Goal: Check status: Check status

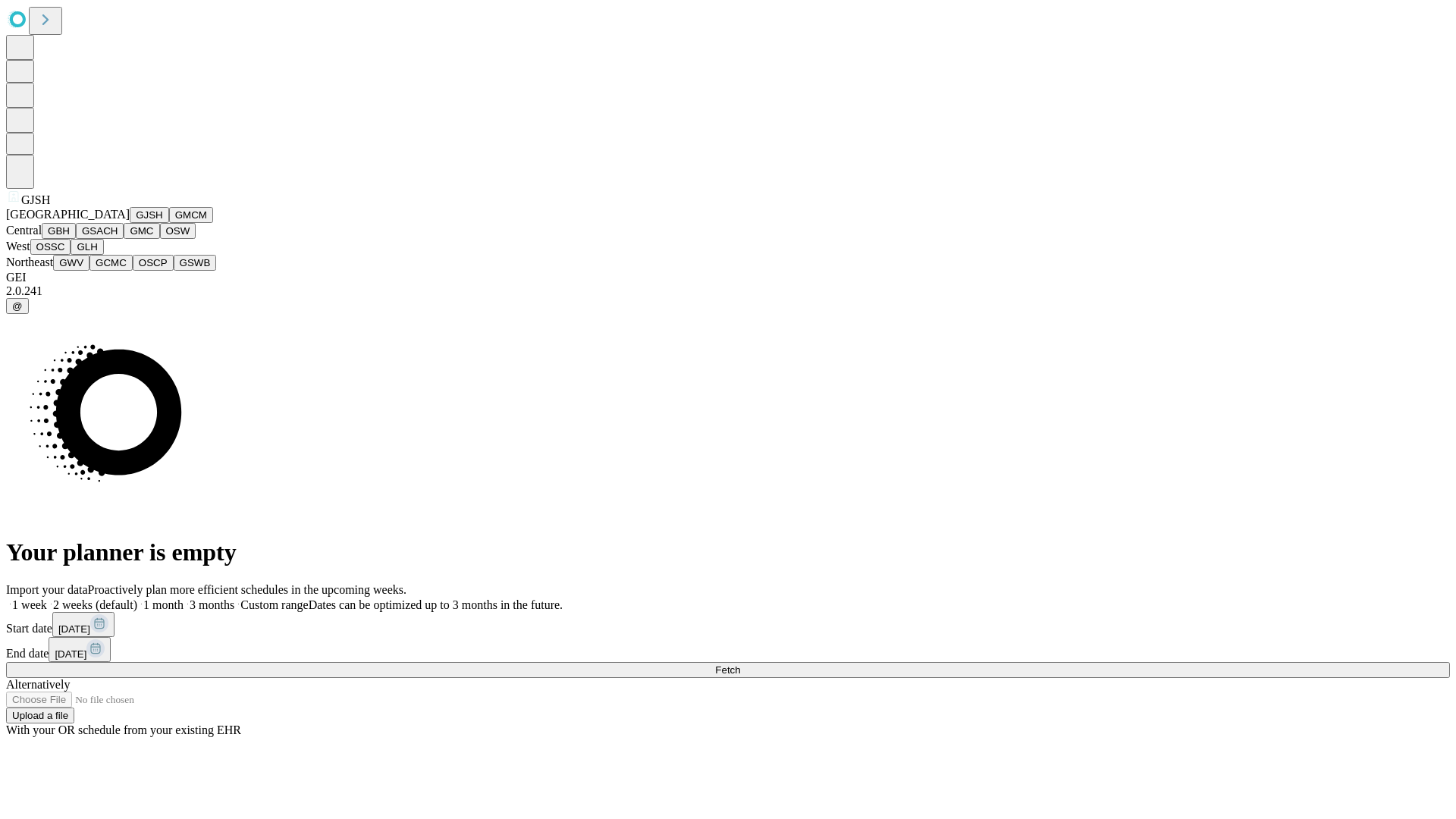
click at [130, 223] on button "GJSH" at bounding box center [149, 215] width 40 height 16
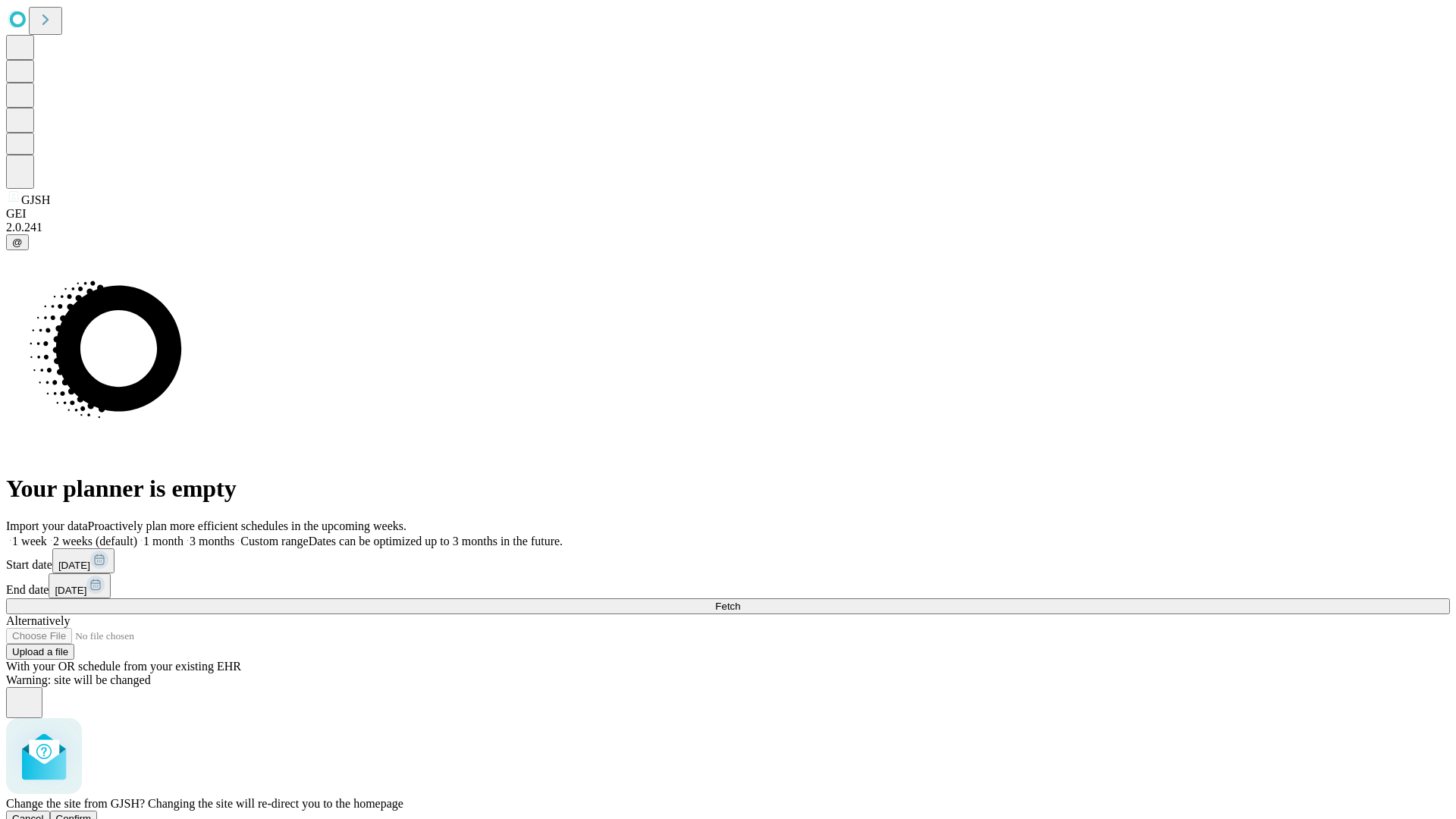
click at [92, 813] on span "Confirm" at bounding box center [74, 819] width 36 height 11
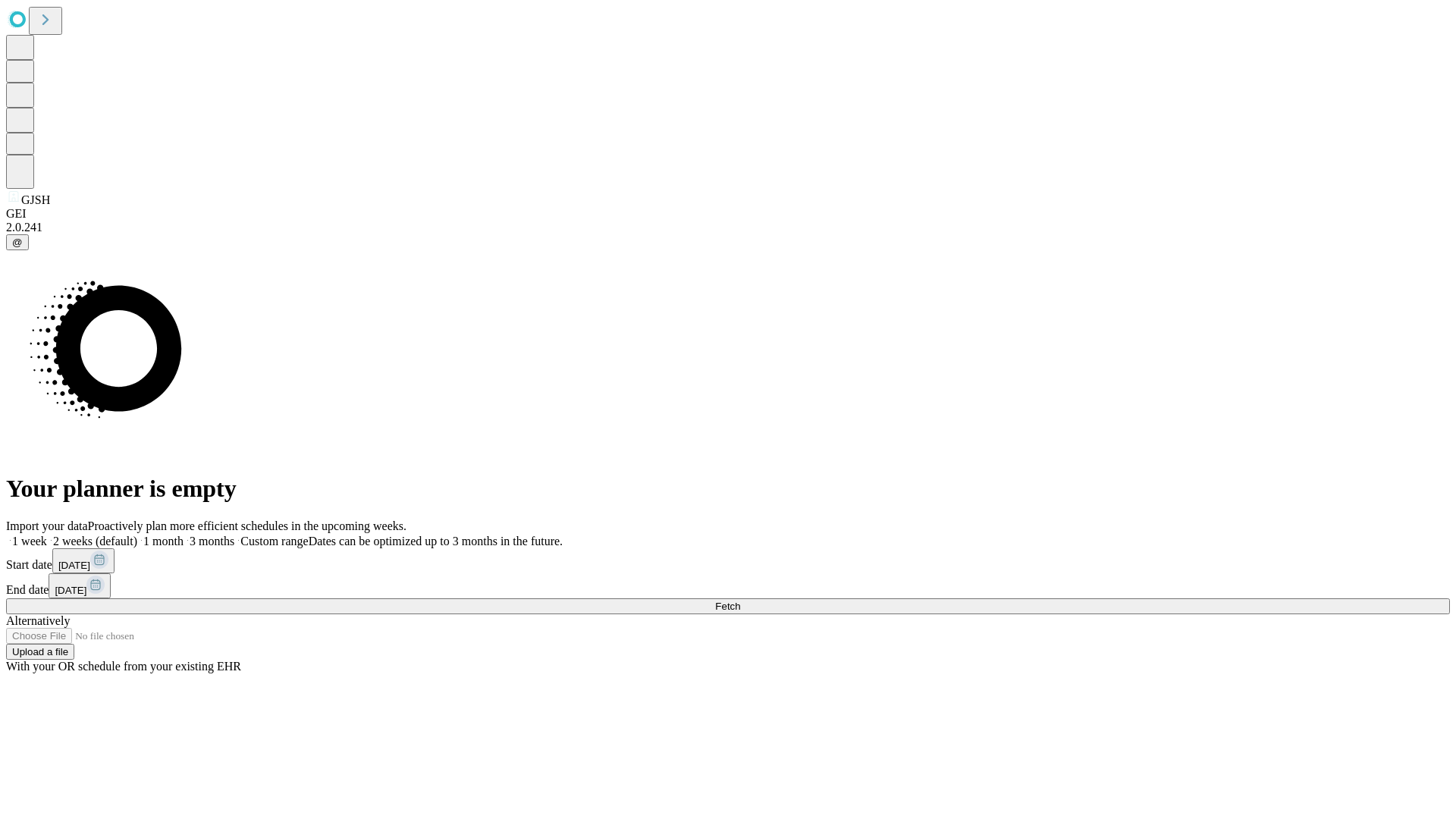
click at [183, 534] on label "1 month" at bounding box center [160, 541] width 46 height 13
click at [740, 601] on span "Fetch" at bounding box center [727, 606] width 25 height 11
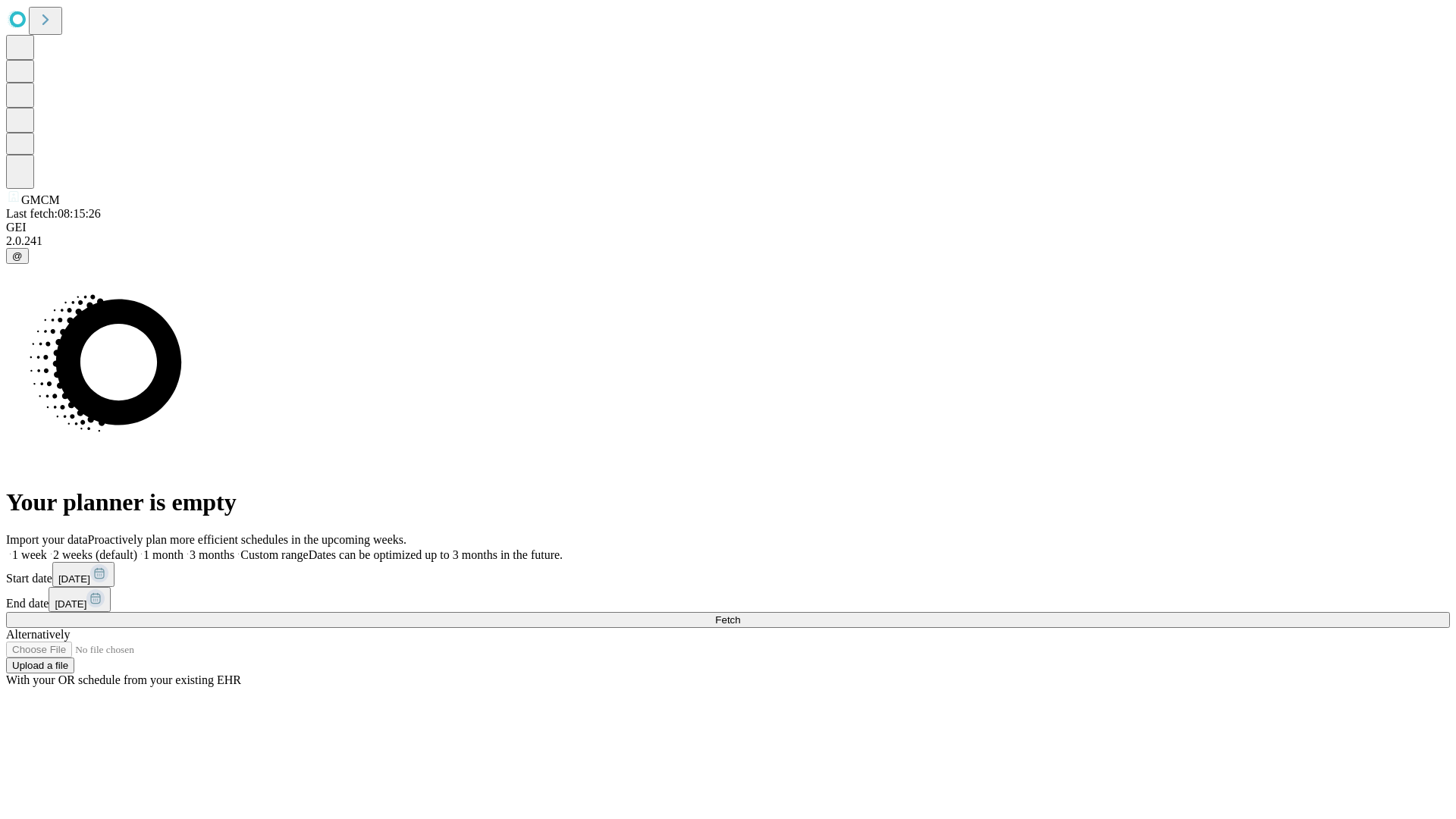
click at [183, 549] on label "1 month" at bounding box center [160, 555] width 46 height 13
click at [740, 615] on span "Fetch" at bounding box center [727, 620] width 25 height 11
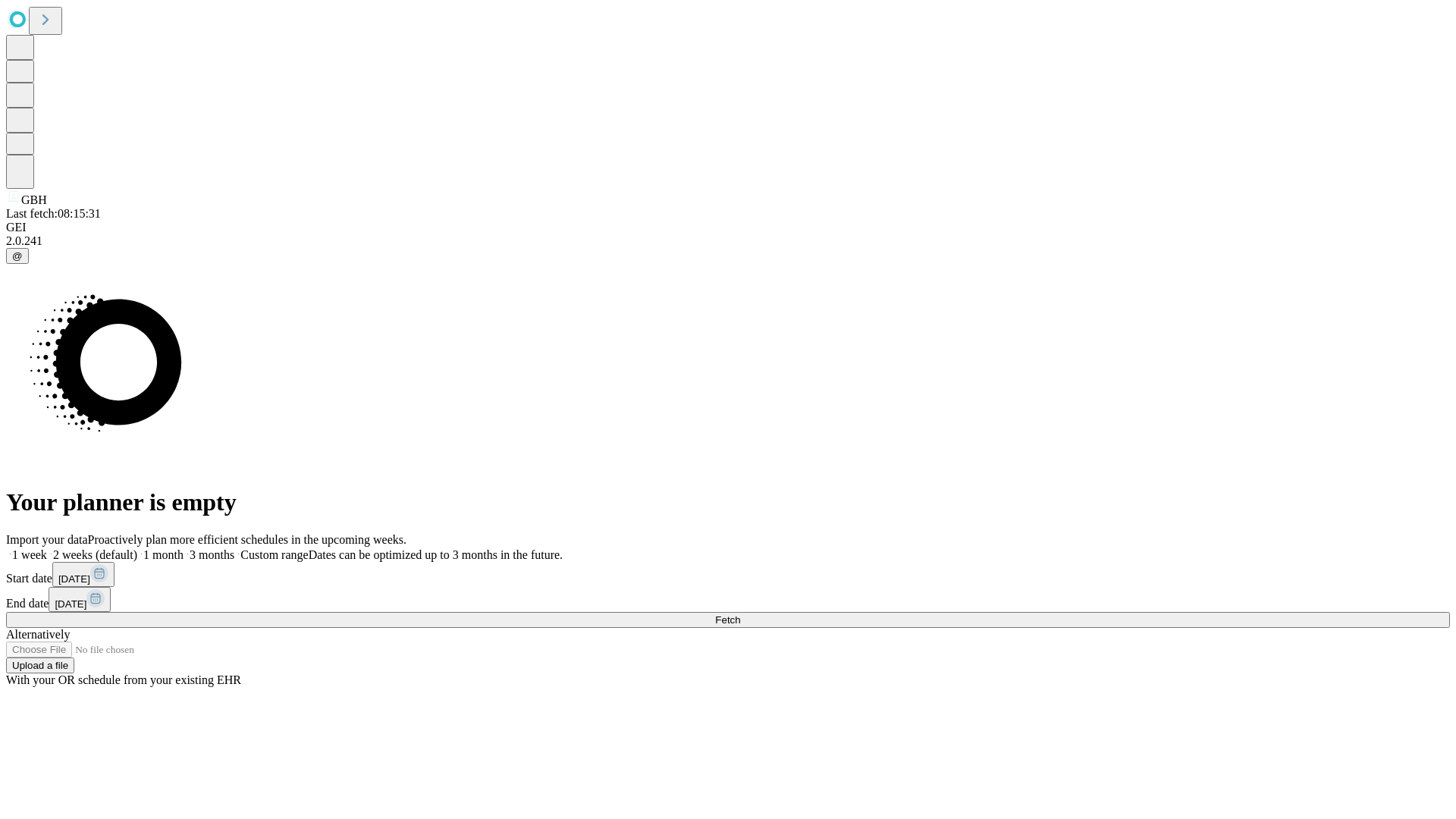
click at [183, 549] on label "1 month" at bounding box center [160, 555] width 46 height 13
click at [740, 615] on span "Fetch" at bounding box center [727, 620] width 25 height 11
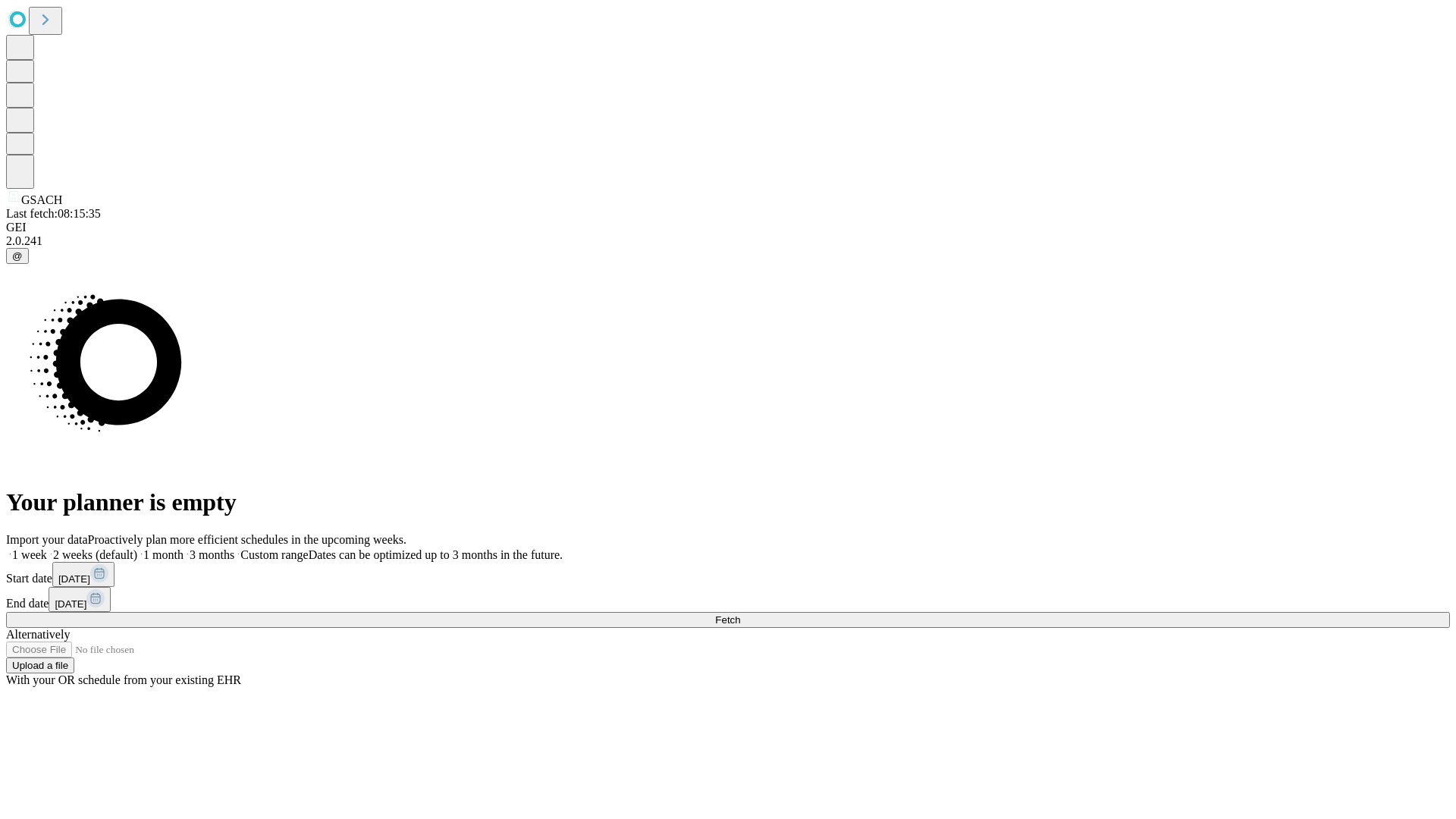
click at [183, 549] on label "1 month" at bounding box center [160, 555] width 46 height 13
click at [740, 615] on span "Fetch" at bounding box center [727, 620] width 25 height 11
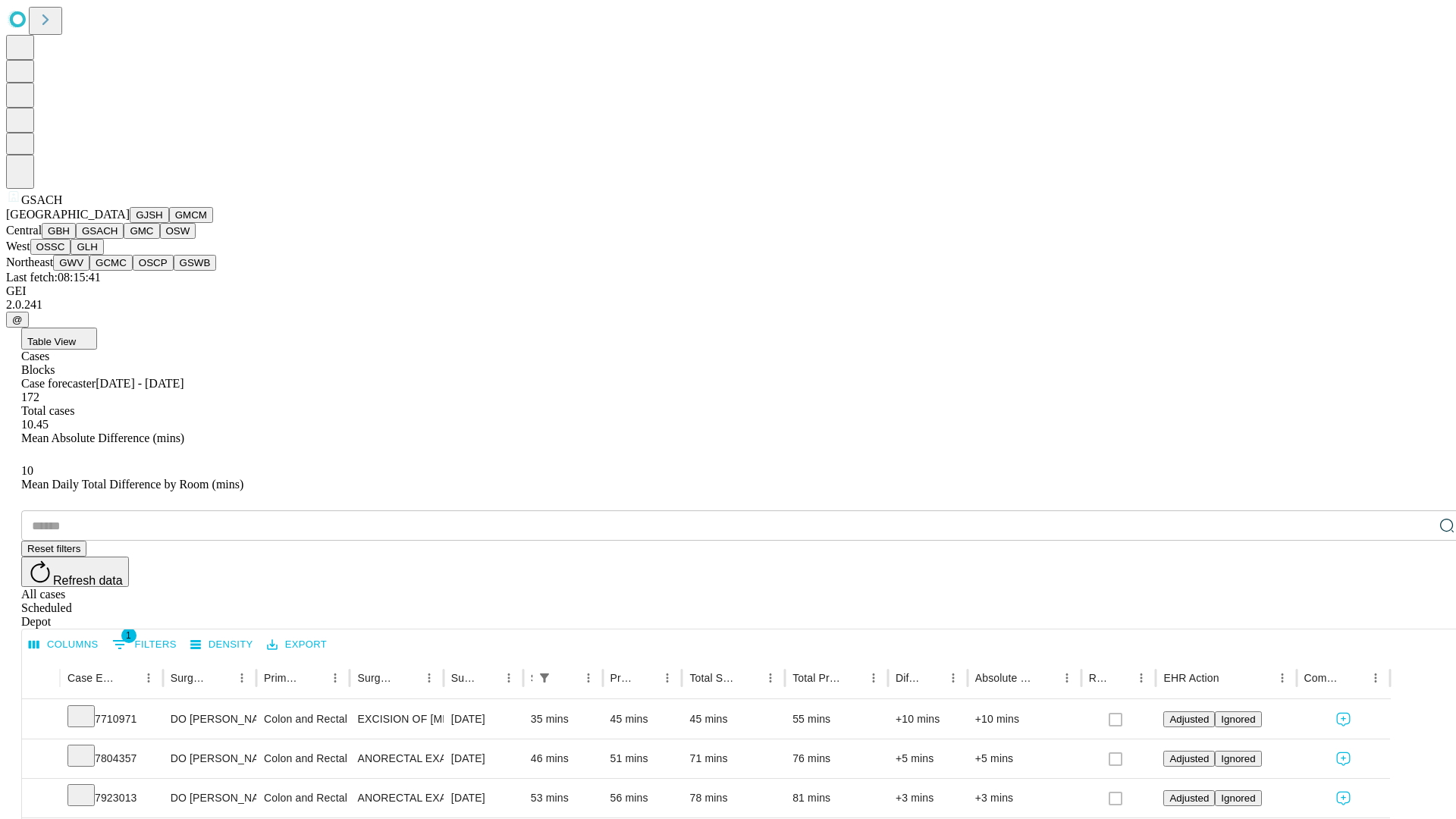
click at [124, 239] on button "GMC" at bounding box center [142, 231] width 36 height 16
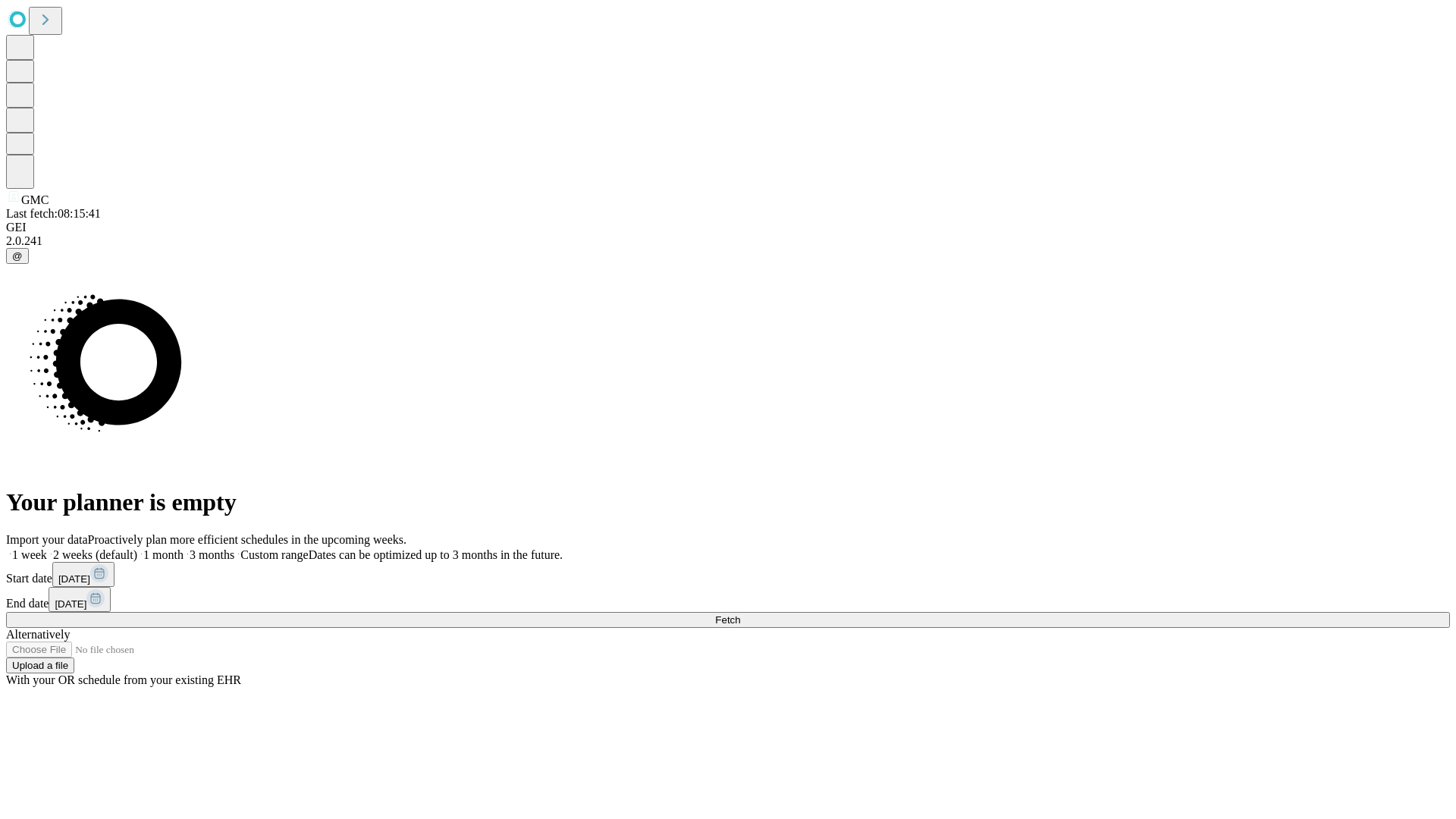
click at [740, 615] on span "Fetch" at bounding box center [727, 620] width 25 height 11
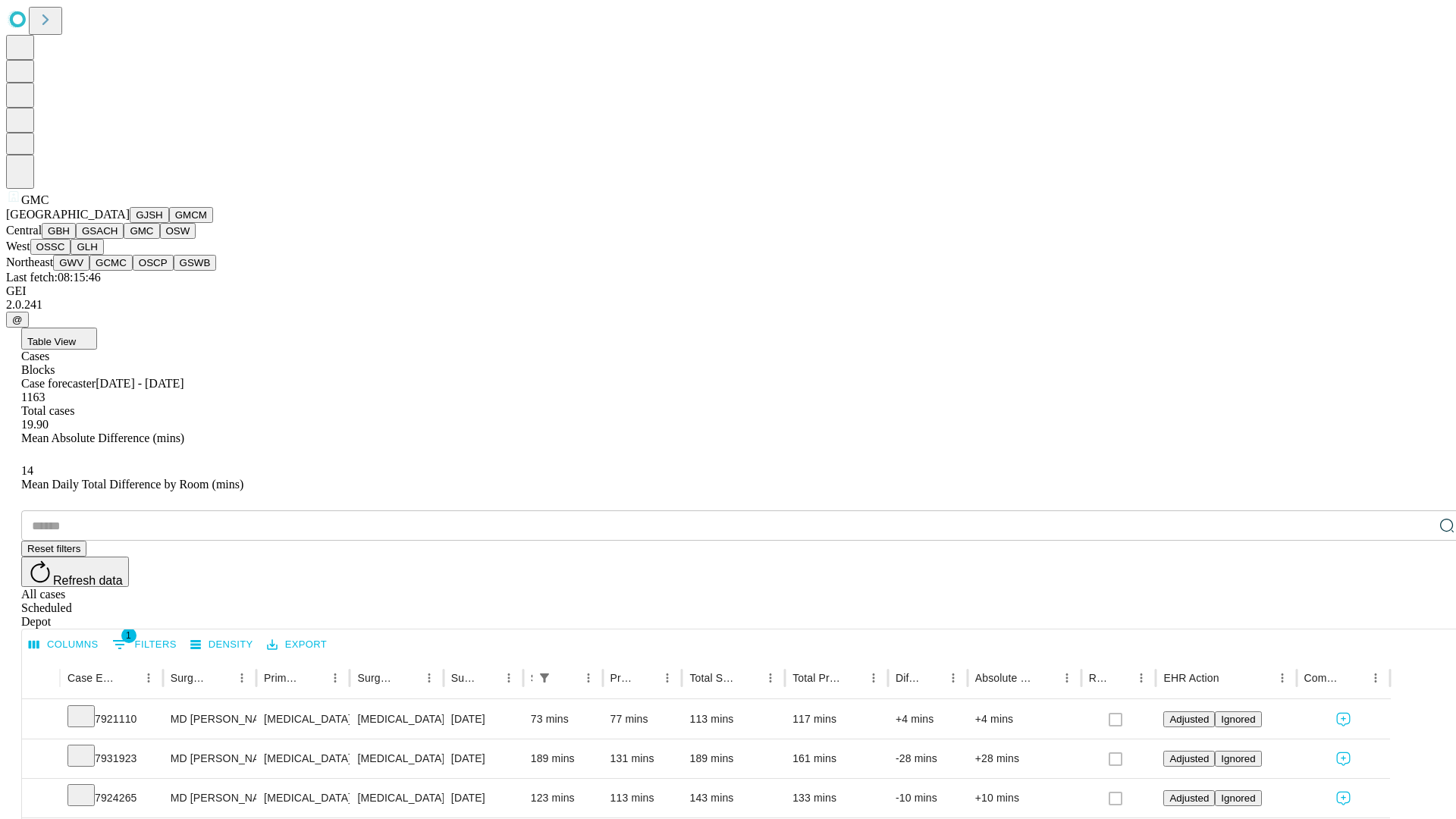
click at [160, 239] on button "OSW" at bounding box center [178, 231] width 36 height 16
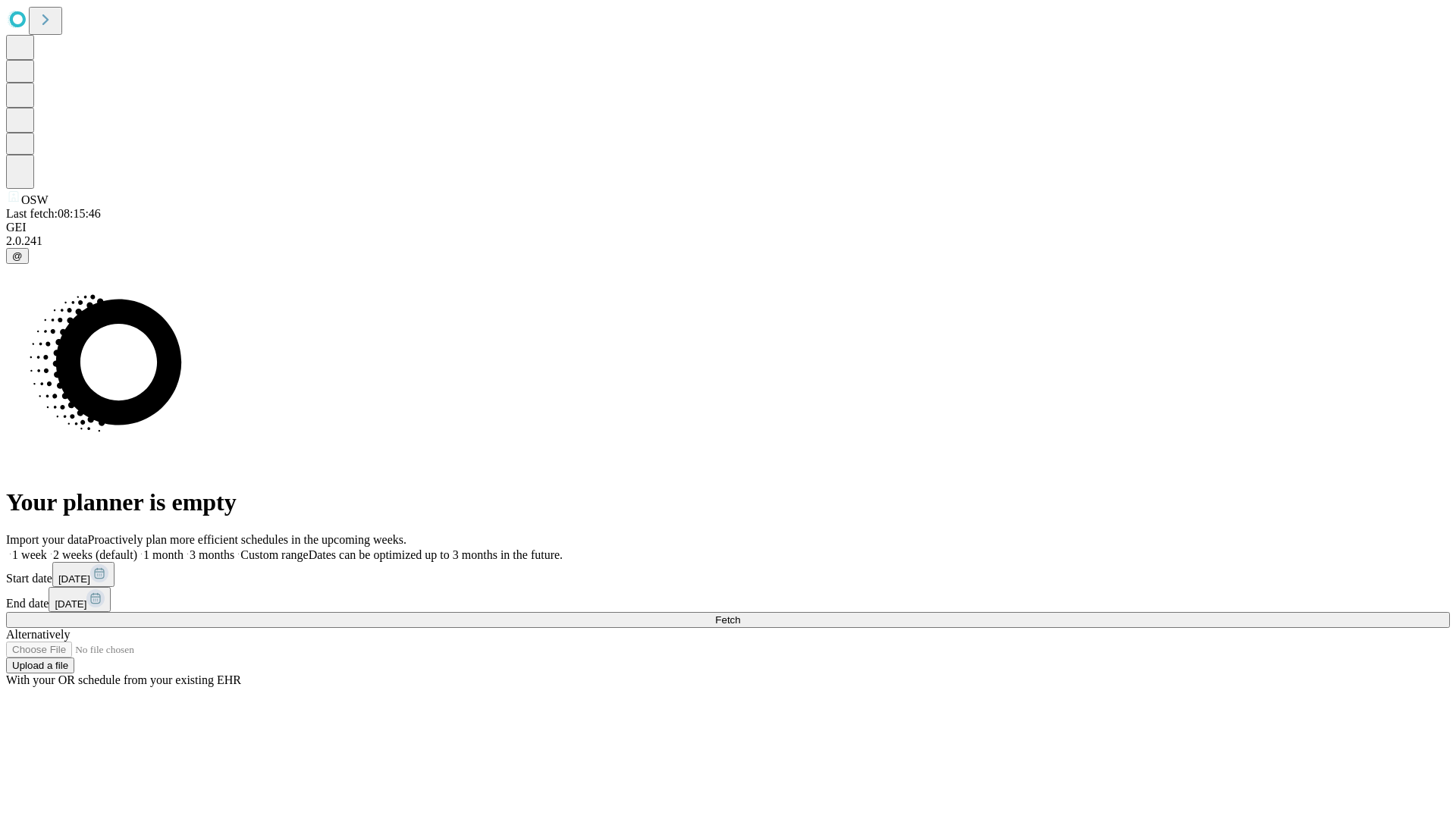
click at [183, 549] on label "1 month" at bounding box center [160, 555] width 46 height 13
click at [740, 615] on span "Fetch" at bounding box center [727, 620] width 25 height 11
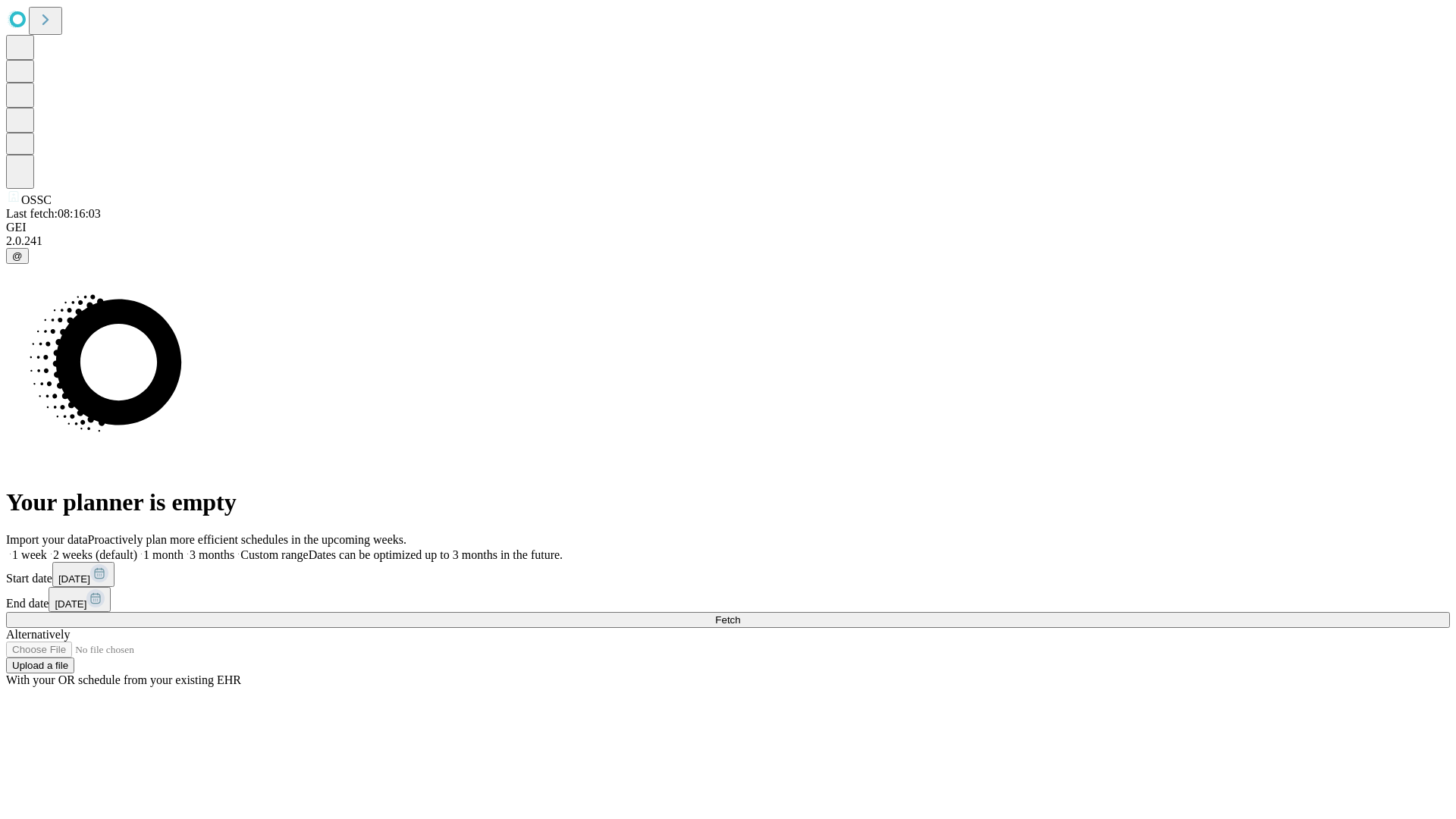
click at [183, 549] on label "1 month" at bounding box center [160, 555] width 46 height 13
click at [740, 615] on span "Fetch" at bounding box center [727, 620] width 25 height 11
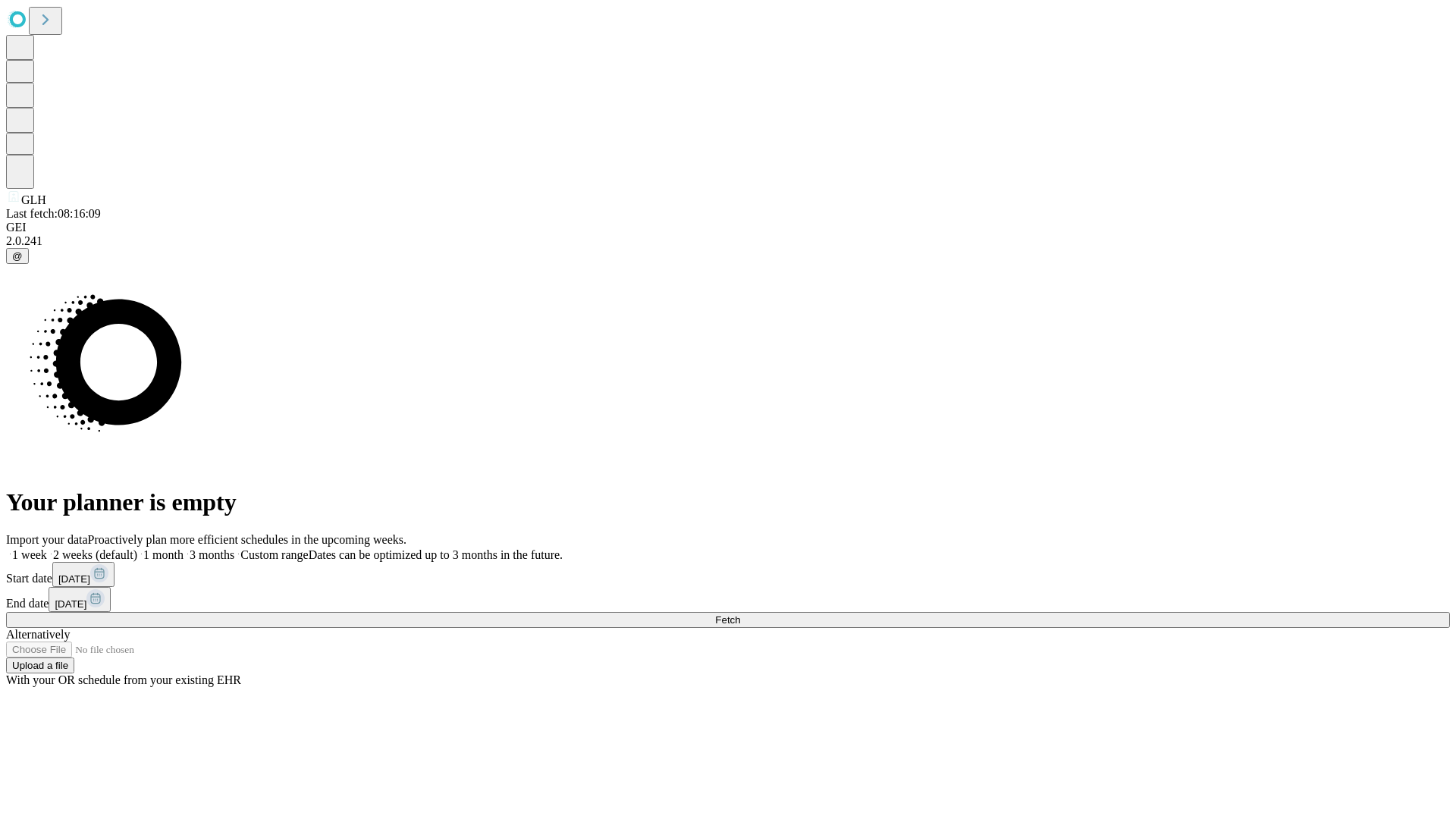
click at [183, 549] on label "1 month" at bounding box center [160, 555] width 46 height 13
click at [740, 615] on span "Fetch" at bounding box center [727, 620] width 25 height 11
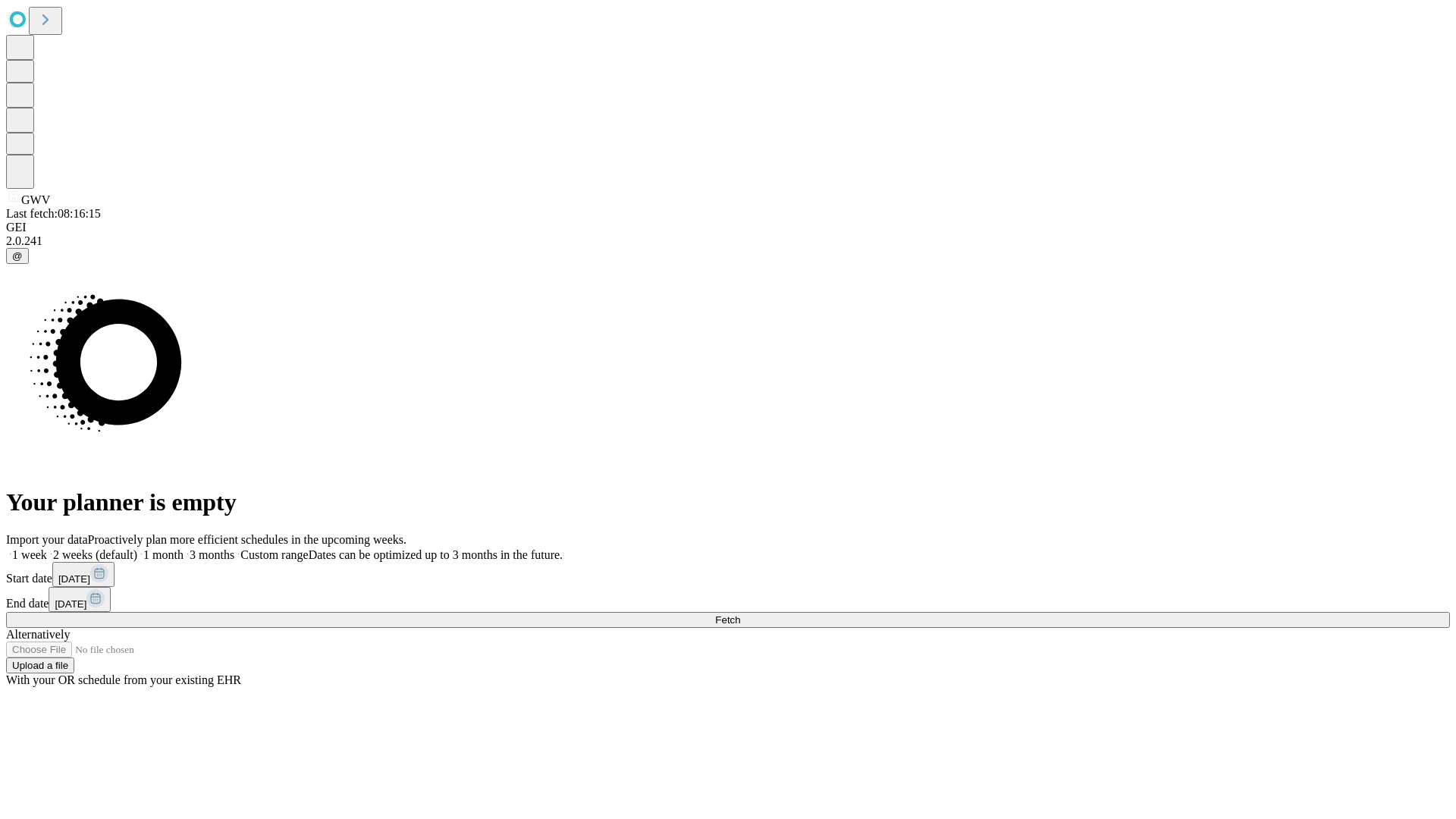
click at [183, 549] on label "1 month" at bounding box center [160, 555] width 46 height 13
click at [740, 615] on span "Fetch" at bounding box center [727, 620] width 25 height 11
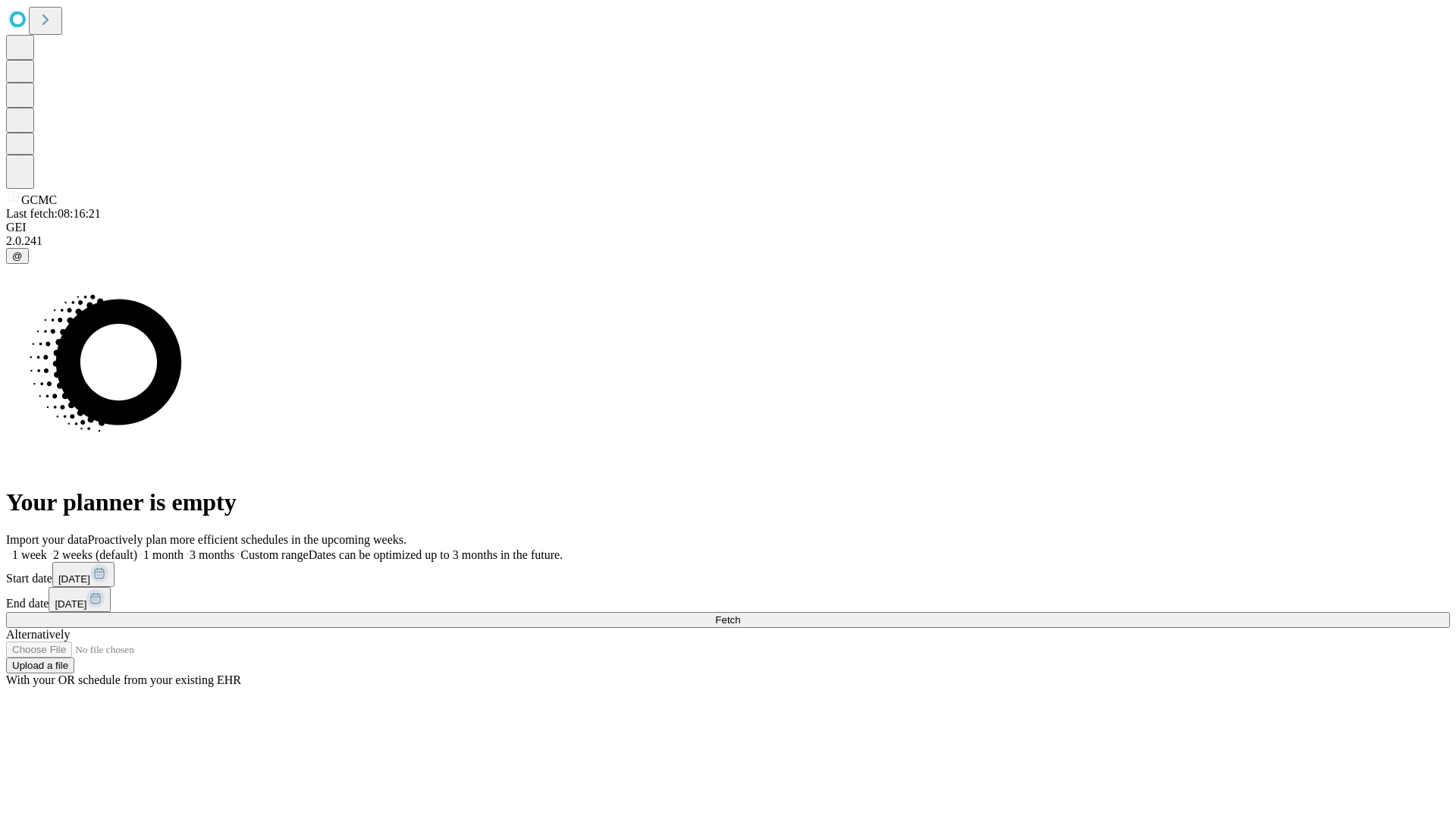
click at [183, 549] on label "1 month" at bounding box center [160, 555] width 46 height 13
click at [740, 615] on span "Fetch" at bounding box center [727, 620] width 25 height 11
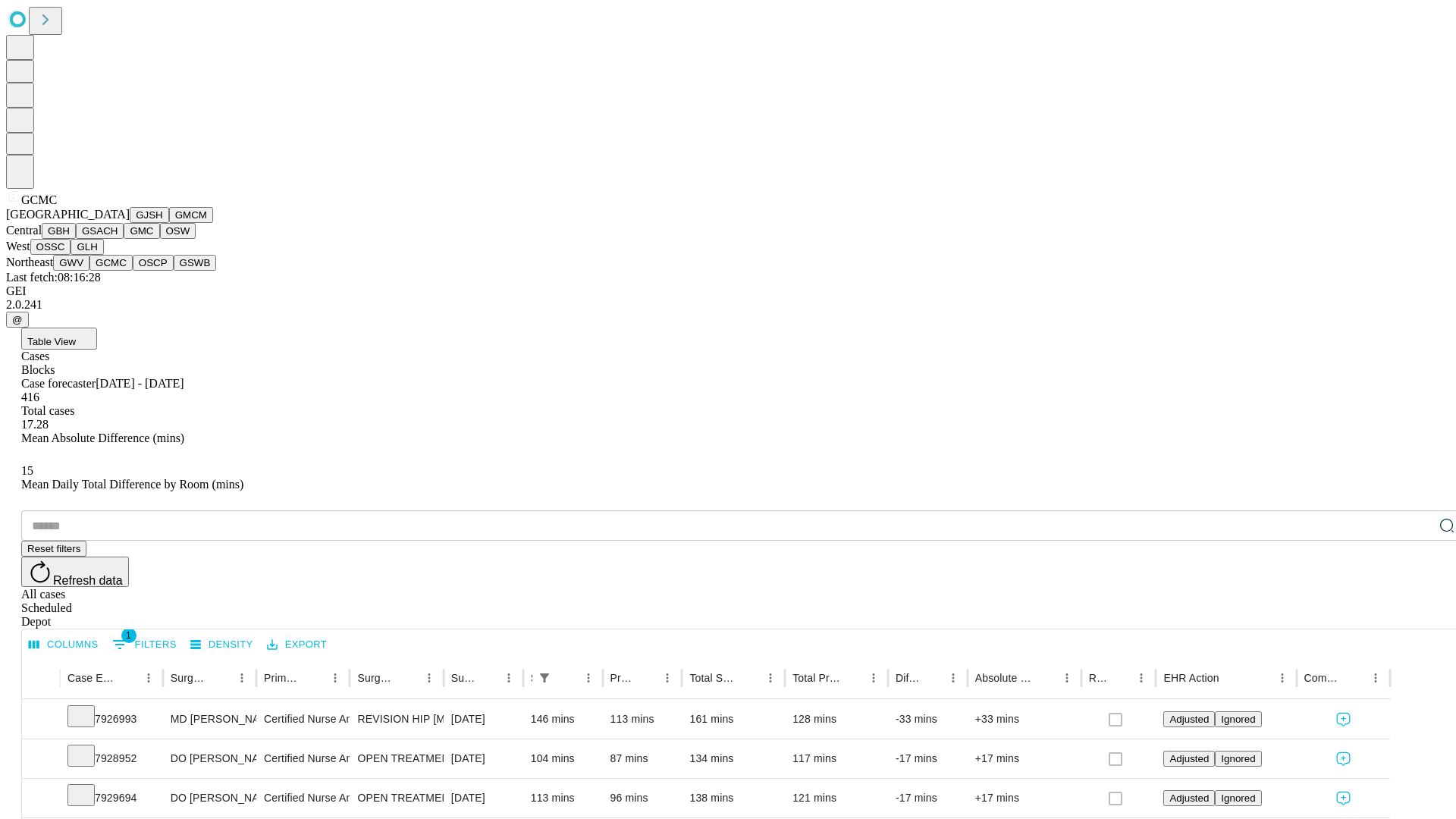
click at [132, 270] on button "OSCP" at bounding box center [152, 262] width 41 height 16
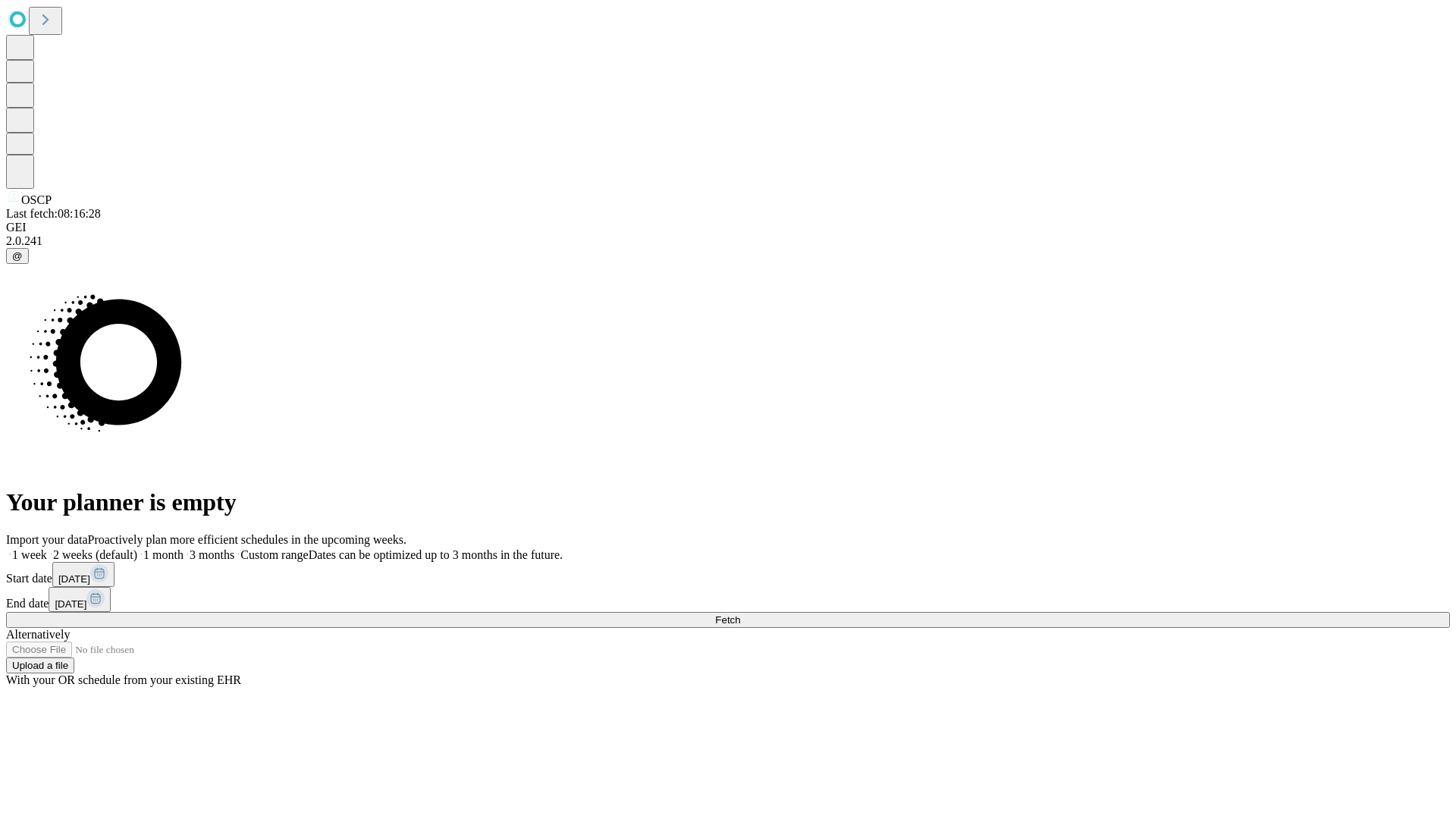
click at [183, 549] on label "1 month" at bounding box center [160, 555] width 46 height 13
click at [740, 615] on span "Fetch" at bounding box center [727, 620] width 25 height 11
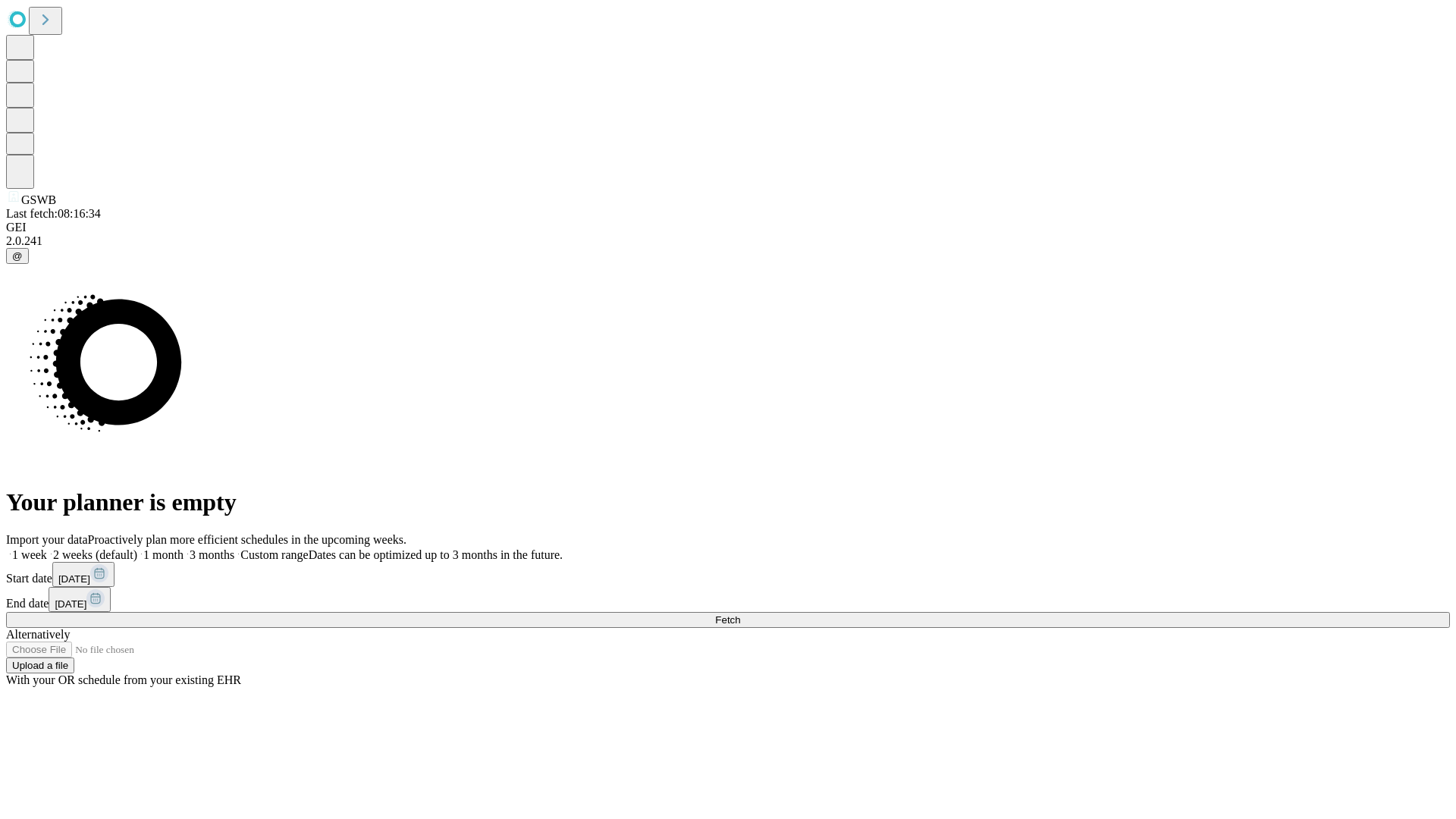
click at [740, 615] on span "Fetch" at bounding box center [727, 620] width 25 height 11
